Goal: Navigation & Orientation: Find specific page/section

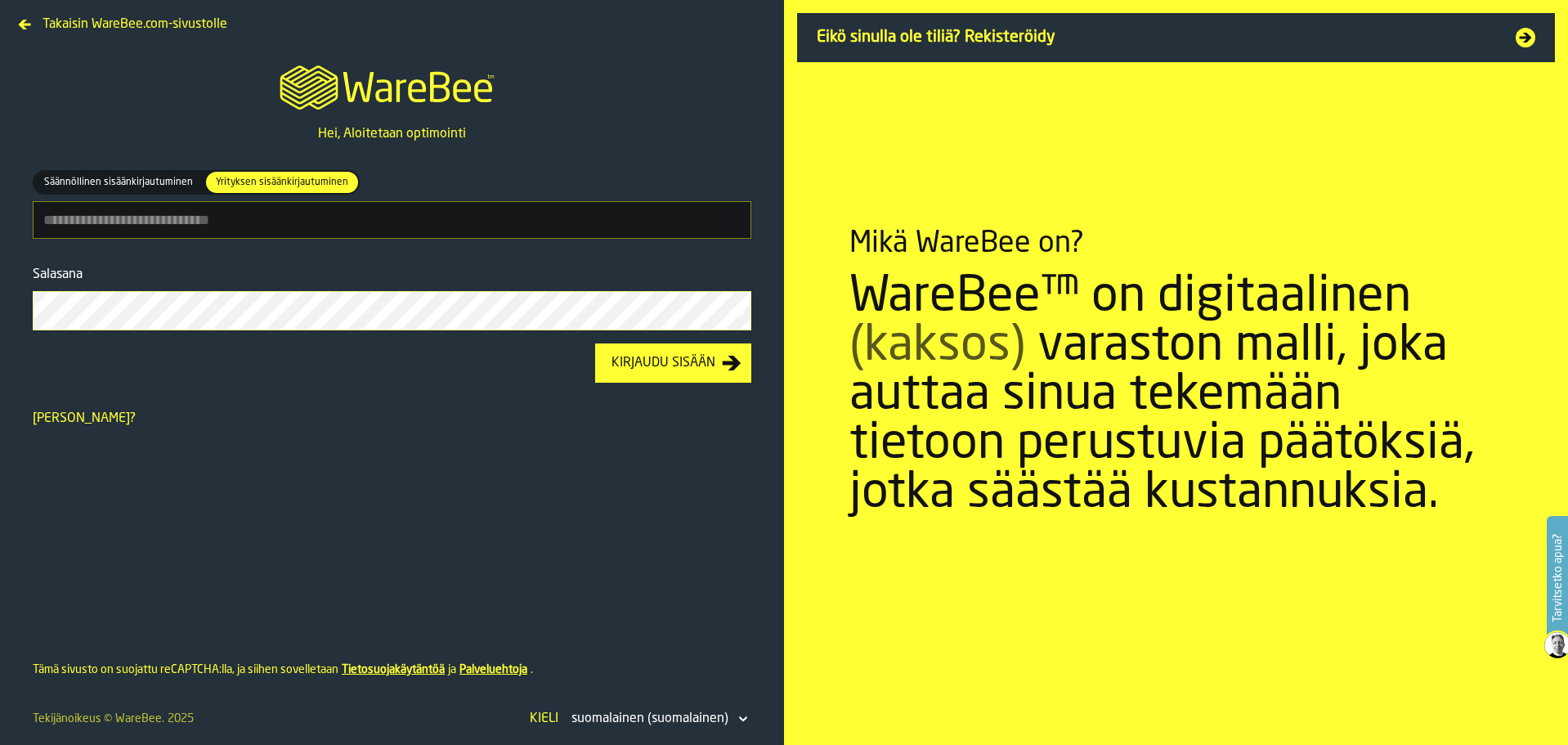
type input "**********"
click at [682, 366] on div "Kirjaudu sisään" at bounding box center [663, 363] width 117 height 20
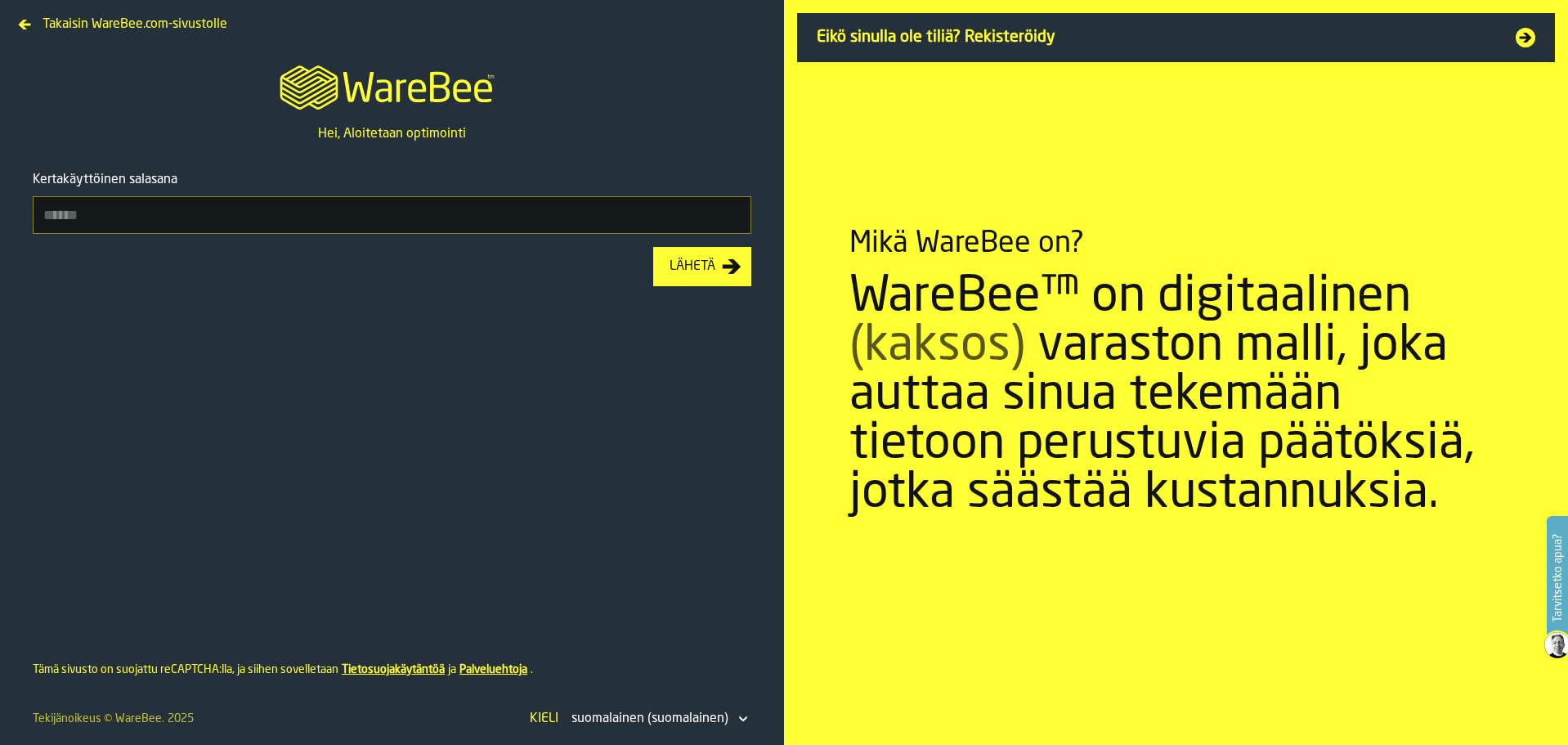
click at [395, 224] on input "Kertakäyttöinen salasana" at bounding box center [392, 215] width 718 height 38
type input "******"
click at [714, 276] on div "Lähetä" at bounding box center [692, 266] width 59 height 20
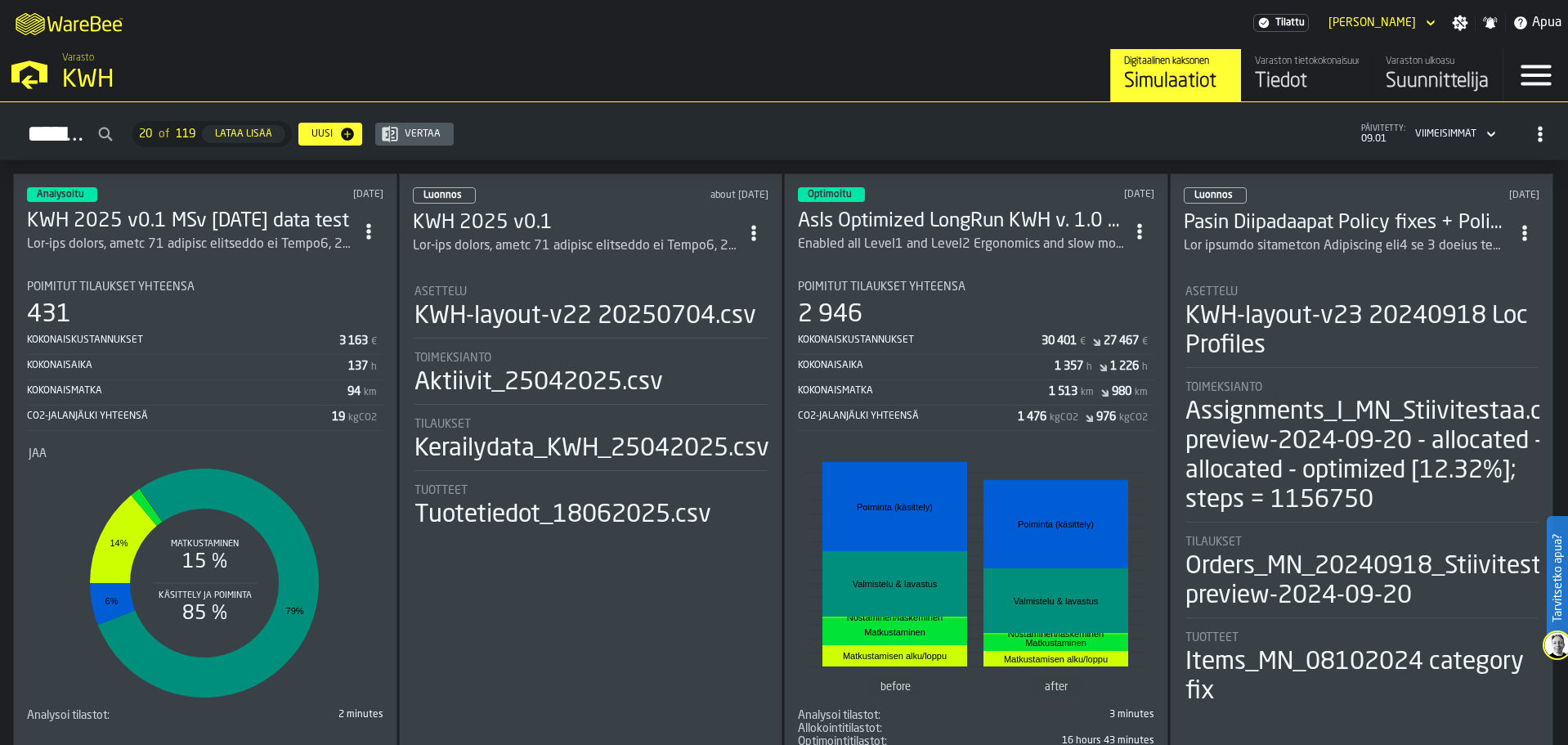
click at [201, 218] on h3 "KWH 2025 v0.1 MSv [DATE] data test" at bounding box center [190, 221] width 327 height 26
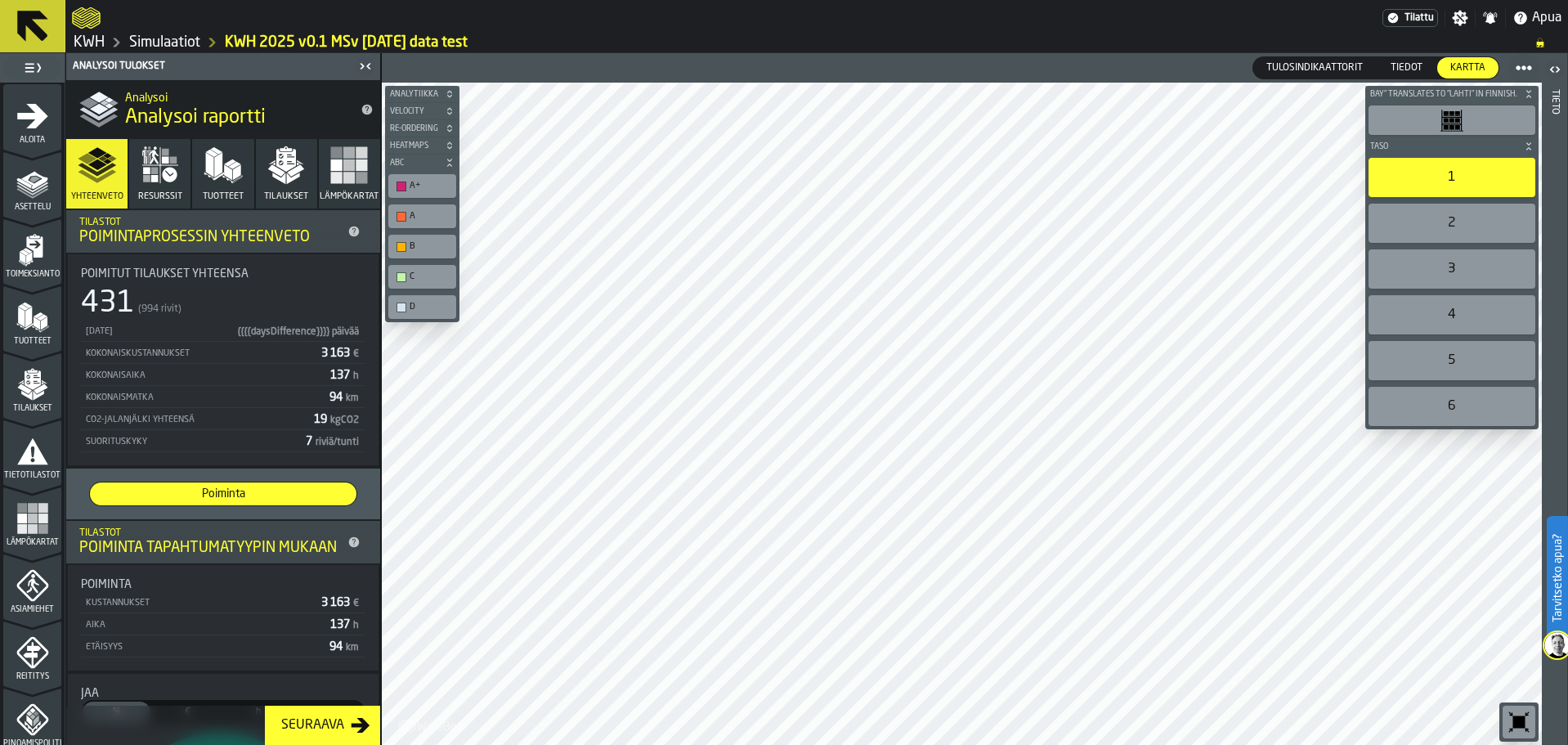
click at [29, 27] on icon at bounding box center [33, 26] width 31 height 31
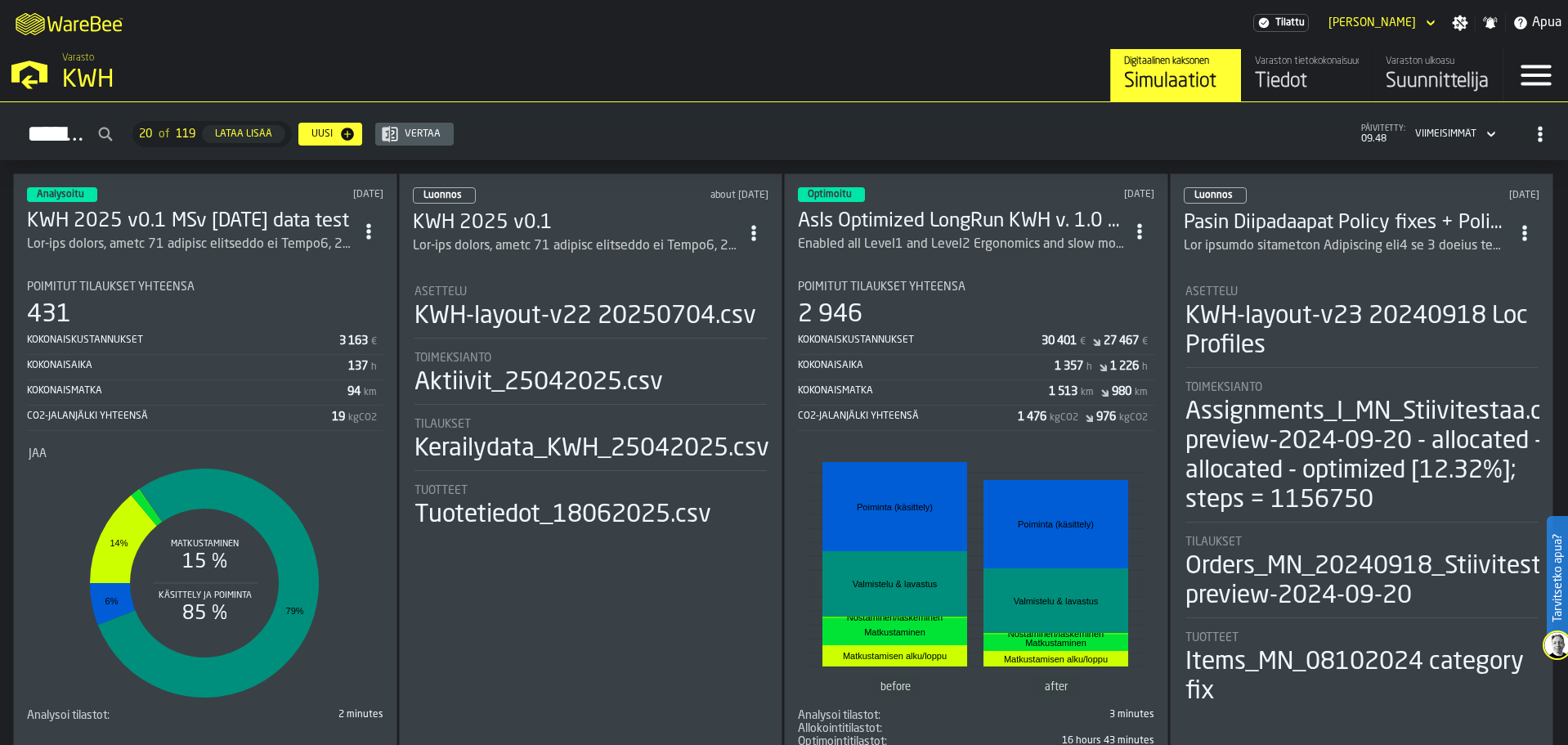
click at [1303, 72] on div "Tiedot" at bounding box center [1306, 82] width 104 height 26
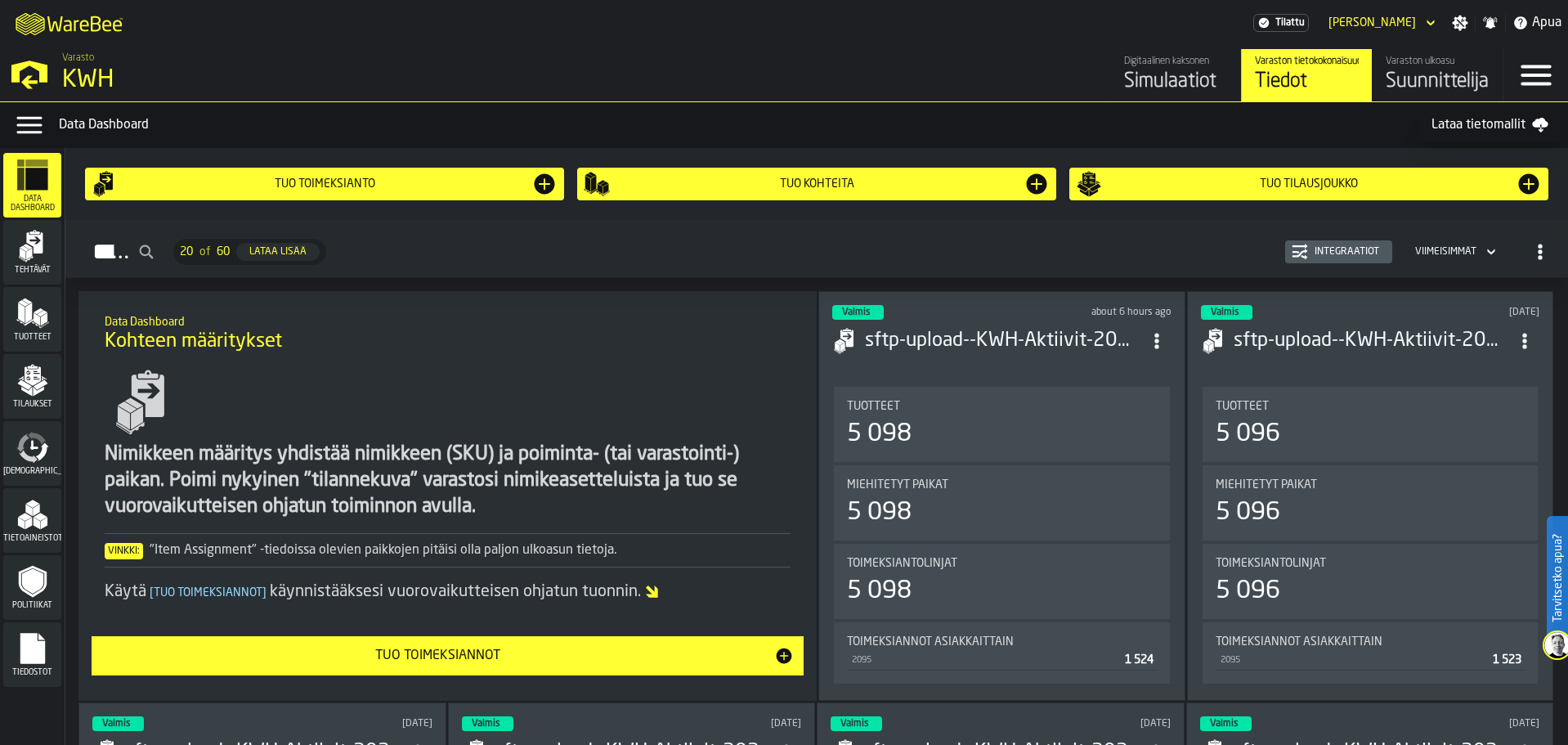
click at [1460, 69] on div "Varaston ulkoasu Suunnittelija" at bounding box center [1437, 76] width 104 height 40
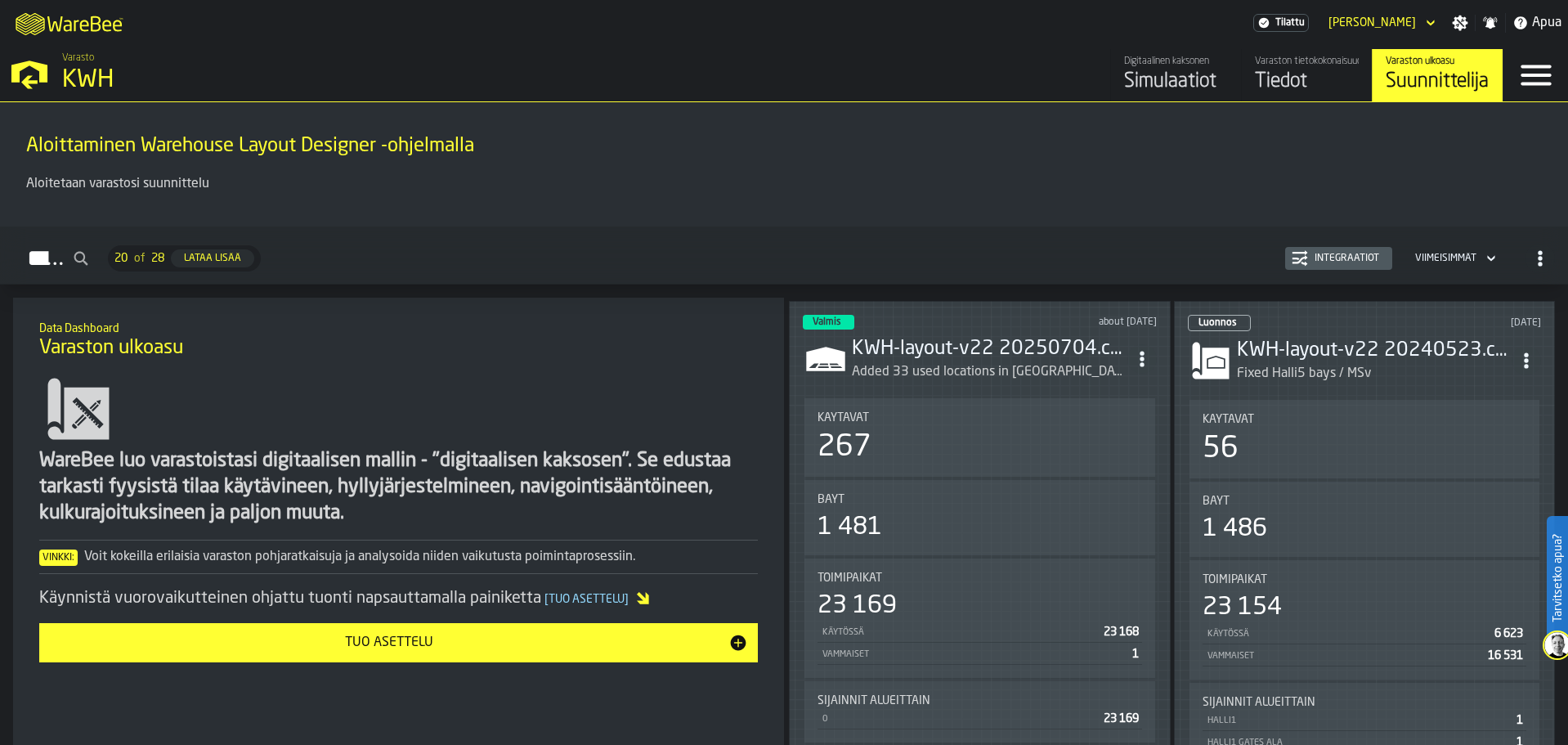
click at [1314, 66] on div "Varaston tietokokonaisuudet" at bounding box center [1306, 61] width 104 height 11
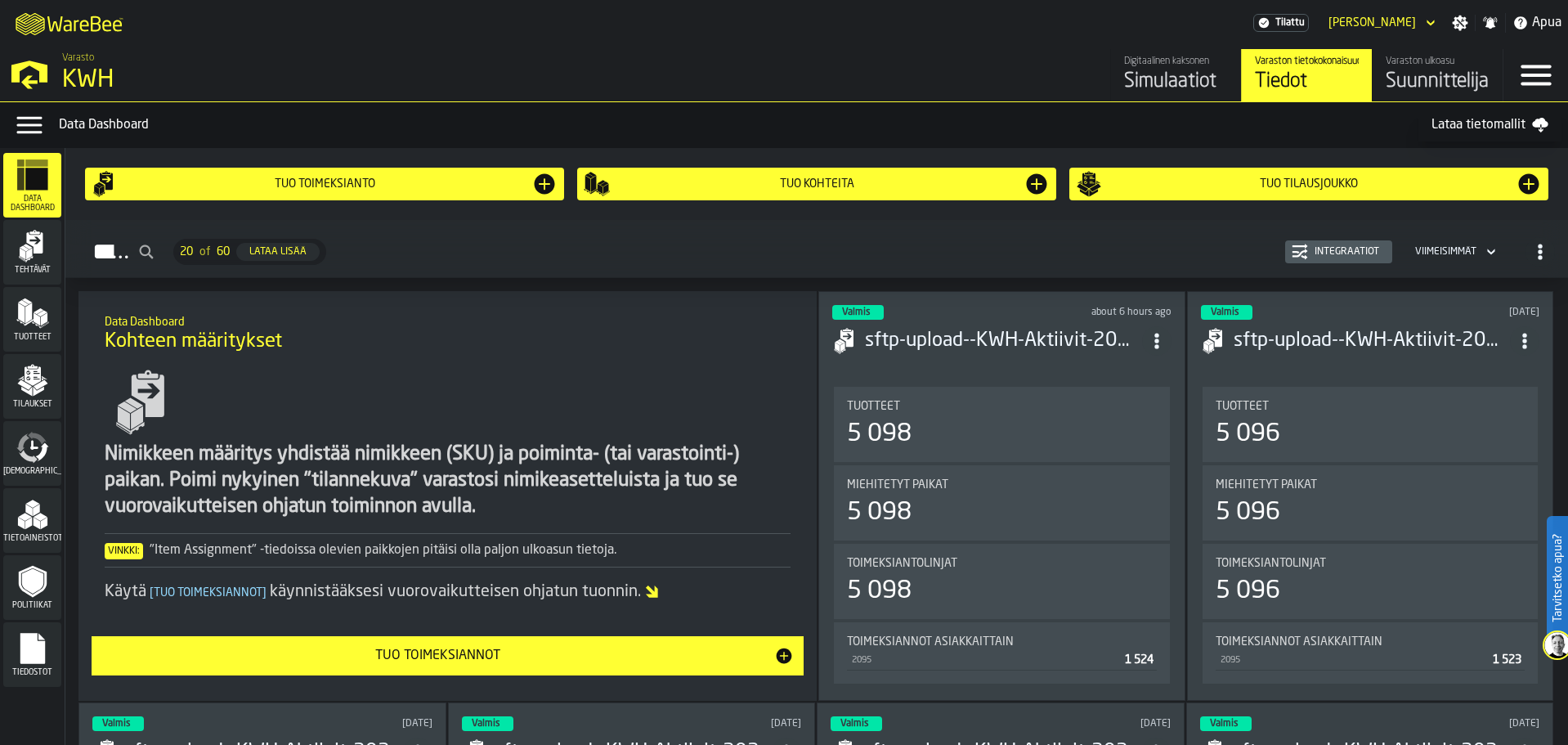
click at [33, 315] on polygon "menu Tuotteet" at bounding box center [36, 320] width 7 height 13
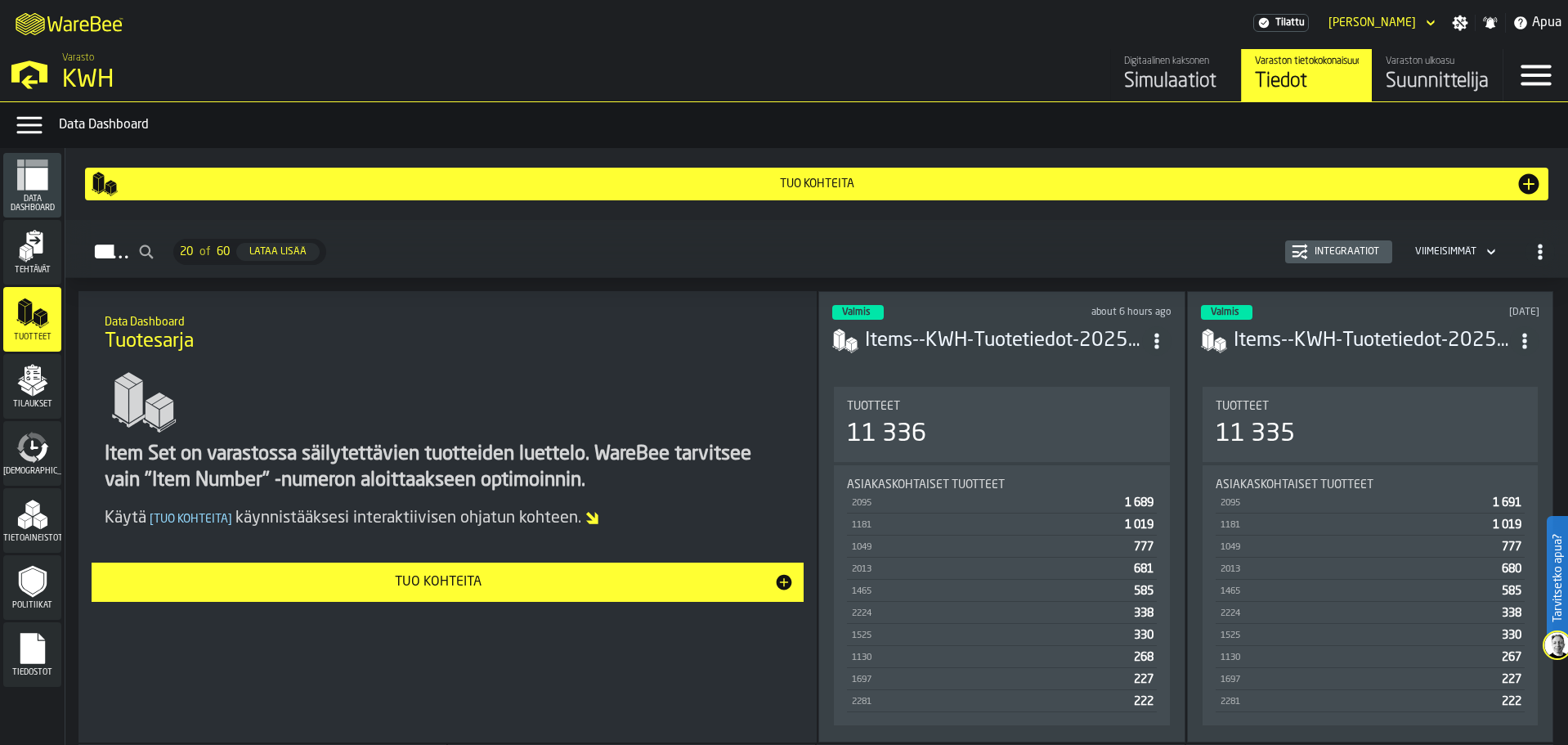
click at [10, 395] on div "Tilaukset" at bounding box center [32, 386] width 58 height 45
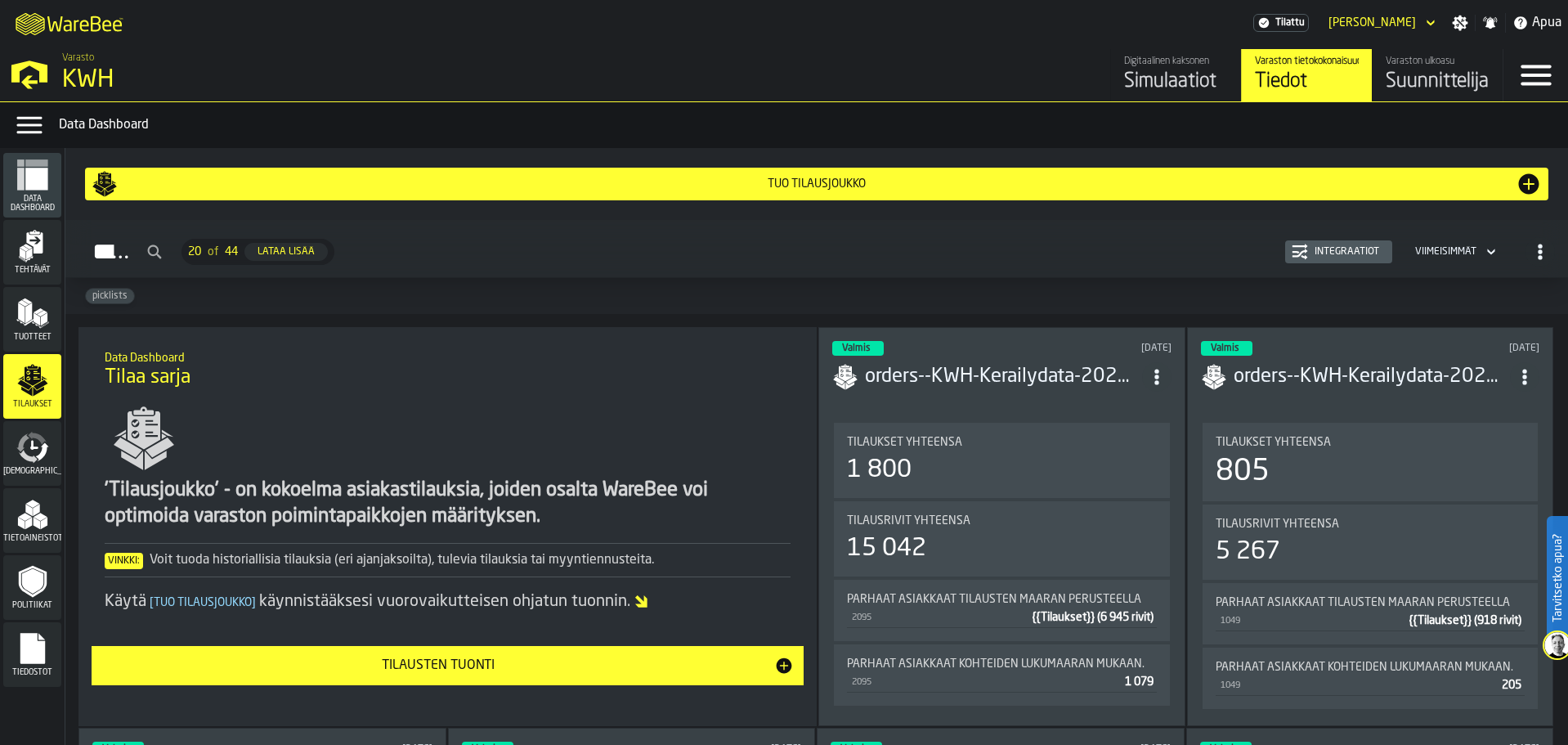
click at [25, 459] on icon "menu Syöttö" at bounding box center [28, 456] width 19 height 13
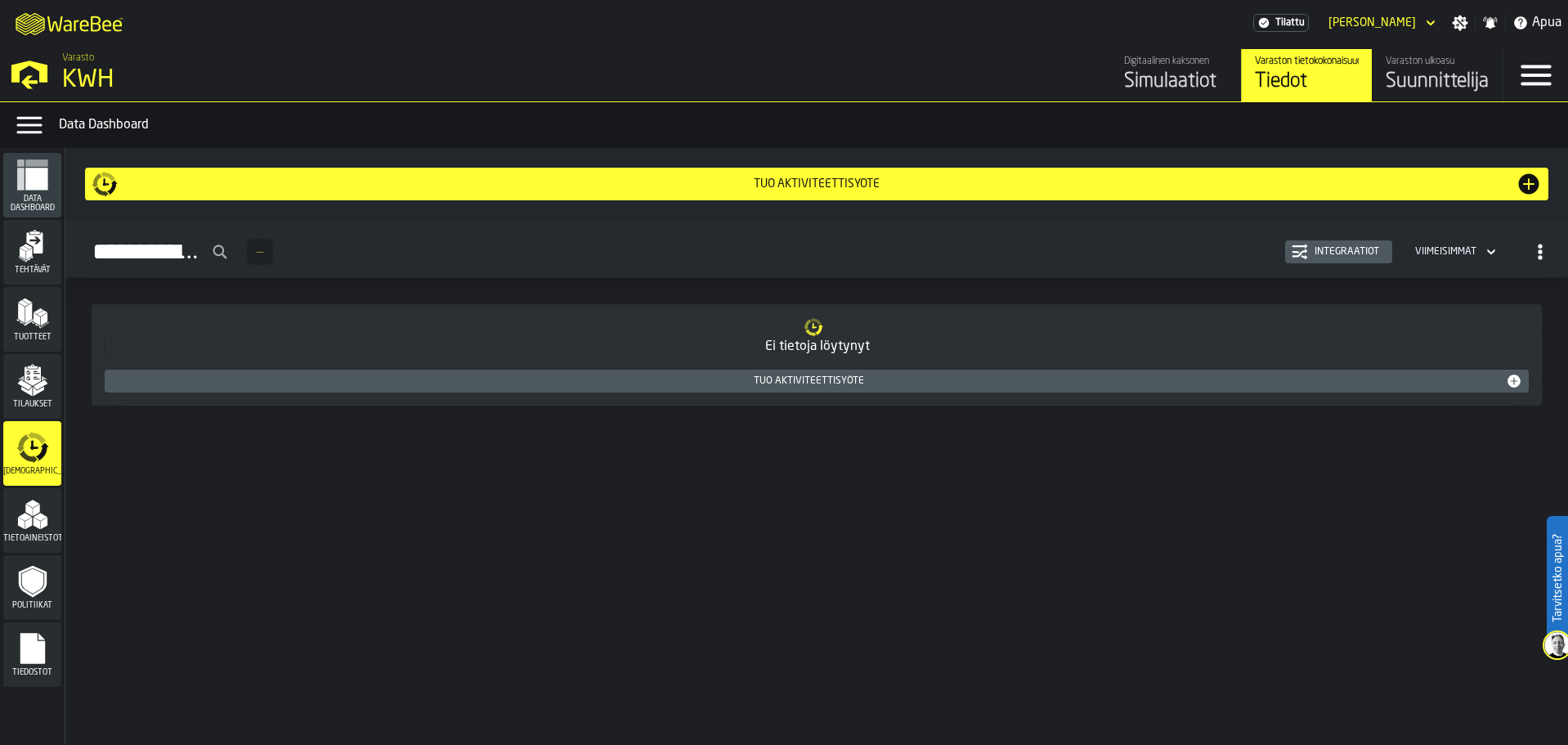
click at [33, 383] on icon "menu Tilaukset" at bounding box center [32, 376] width 16 height 19
